Goal: Information Seeking & Learning: Learn about a topic

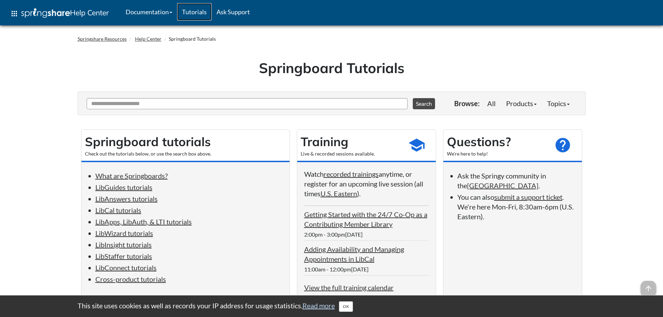
click at [200, 12] on link "Tutorials" at bounding box center [194, 11] width 34 height 17
click at [150, 12] on link "Documentation" at bounding box center [149, 11] width 56 height 17
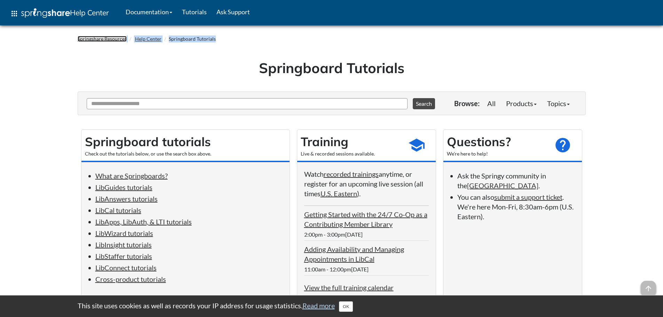
click at [92, 41] on link "Springshare Resources" at bounding box center [102, 39] width 49 height 6
